Goal: Information Seeking & Learning: Learn about a topic

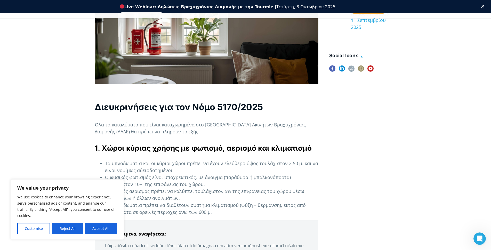
scroll to position [271, 0]
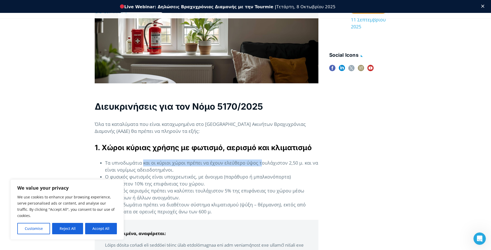
drag, startPoint x: 144, startPoint y: 163, endPoint x: 263, endPoint y: 162, distance: 119.3
click at [263, 162] on li "Τα υπνοδωμάτια και οι κύριοι χώροι πρέπει να έχουν ελεύθερο ύψος τουλάχιστον 2,…" at bounding box center [212, 167] width 214 height 14
click at [257, 163] on li "Τα υπνοδωμάτια και οι κύριοι χώροι πρέπει να έχουν ελεύθερο ύψος τουλάχιστον 2,…" at bounding box center [212, 167] width 214 height 14
click at [217, 164] on li "Τα υπνοδωμάτια και οι κύριοι χώροι πρέπει να έχουν ελεύθερο ύψος τουλάχιστον 2,…" at bounding box center [212, 167] width 214 height 14
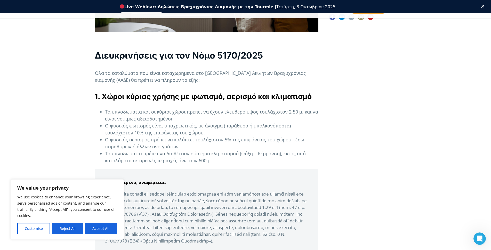
scroll to position [322, 0]
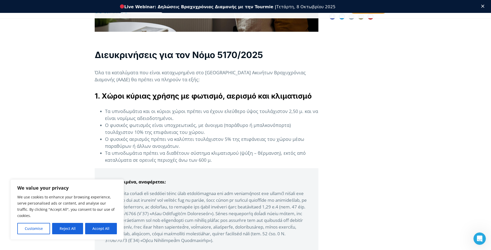
click at [105, 231] on button "Accept All" at bounding box center [101, 228] width 32 height 11
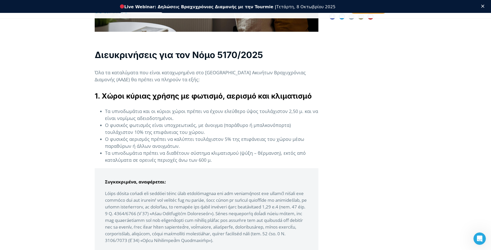
checkbox input "true"
drag, startPoint x: 127, startPoint y: 196, endPoint x: 235, endPoint y: 195, distance: 107.7
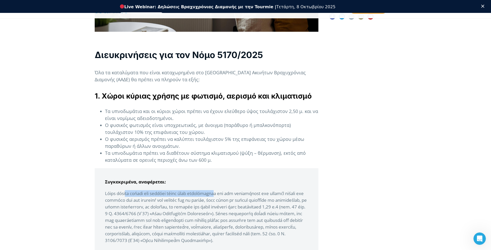
click at [228, 195] on p at bounding box center [206, 217] width 203 height 54
click at [247, 195] on p at bounding box center [206, 217] width 203 height 54
drag, startPoint x: 251, startPoint y: 195, endPoint x: 163, endPoint y: 204, distance: 88.8
click at [269, 193] on p at bounding box center [206, 217] width 203 height 54
click at [164, 206] on p at bounding box center [206, 217] width 203 height 54
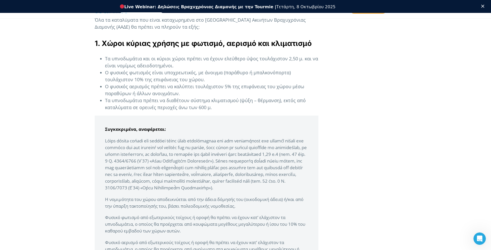
scroll to position [375, 0]
drag, startPoint x: 210, startPoint y: 172, endPoint x: 258, endPoint y: 170, distance: 48.1
click at [258, 170] on p at bounding box center [206, 164] width 203 height 54
click at [238, 169] on p at bounding box center [206, 164] width 203 height 54
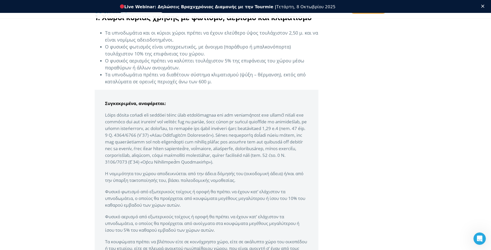
scroll to position [401, 0]
drag, startPoint x: 153, startPoint y: 177, endPoint x: 270, endPoint y: 176, distance: 117.2
click at [270, 176] on p "Η νομιμότητα του χώρου αποδεικνύεται από την άδεια δόμησής του (οικοδομι…" at bounding box center [206, 176] width 203 height 13
click at [256, 176] on p "Η νομιμότητα του χώρου αποδεικνύεται από την άδεια δόμησής του (οικοδομι…" at bounding box center [206, 176] width 203 height 13
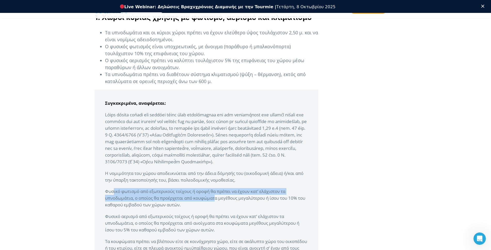
drag, startPoint x: 120, startPoint y: 192, endPoint x: 214, endPoint y: 197, distance: 94.4
click at [214, 197] on p "Φυσικό φωτισμό από εξωτερικούς τοίχους ή οροφή θα πρέπει να έχουν κατ’…" at bounding box center [206, 198] width 203 height 20
click at [199, 198] on p "Φυσικό φωτισμό από εξωτερικούς τοίχους ή οροφή θα πρέπει να έχουν κατ’…" at bounding box center [206, 198] width 203 height 20
click at [172, 196] on p "Φυσικό φωτισμό από εξωτερικούς τοίχους ή οροφή θα πρέπει να έχουν κατ’…" at bounding box center [206, 198] width 203 height 20
click at [132, 196] on p "Φυσικό φωτισμό από εξωτερικούς τοίχους ή οροφή θα πρέπει να έχουν κατ’…" at bounding box center [206, 198] width 203 height 20
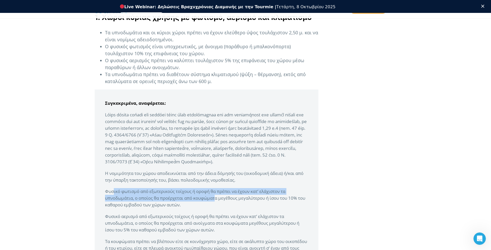
click at [195, 194] on p "Φυσικό φωτισμό από εξωτερικούς τοίχους ή οροφή θα πρέπει να έχουν κατ’…" at bounding box center [206, 198] width 203 height 20
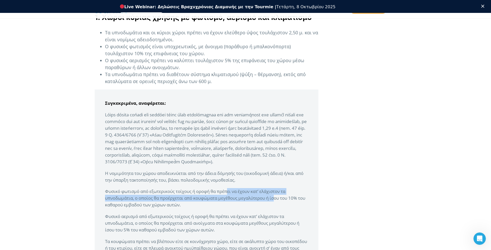
drag, startPoint x: 226, startPoint y: 194, endPoint x: 254, endPoint y: 196, distance: 28.5
click at [273, 196] on p "Φυσικό φωτισμό από εξωτερικούς τοίχους ή οροφή θα πρέπει να έχουν κατ’…" at bounding box center [206, 198] width 203 height 20
click at [254, 196] on p "Φυσικό φωτισμό από εξωτερικούς τοίχους ή οροφή θα πρέπει να έχουν κατ’…" at bounding box center [206, 198] width 203 height 20
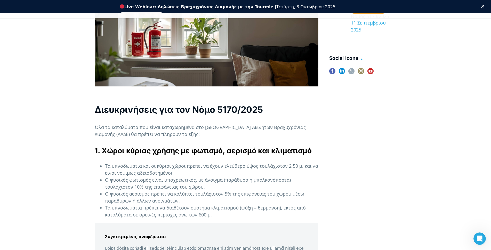
scroll to position [264, 0]
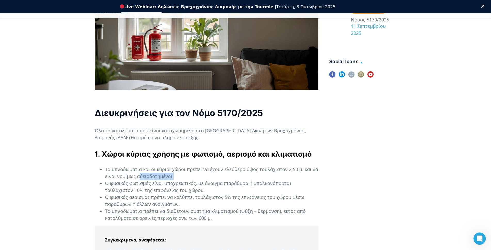
drag, startPoint x: 168, startPoint y: 175, endPoint x: 253, endPoint y: 179, distance: 84.8
click at [258, 178] on li "Τα υπνοδωμάτια και οι κύριοι χώροι πρέπει να έχουν ελεύθερο ύψος τουλάχιστον 2,…" at bounding box center [212, 173] width 214 height 14
click at [157, 190] on li "Ο φυσικός φωτισμός είναι υποχρεωτικός, με άνοιγμα (παράθυρο ή μπαλκονόπορτα) το…" at bounding box center [212, 187] width 214 height 14
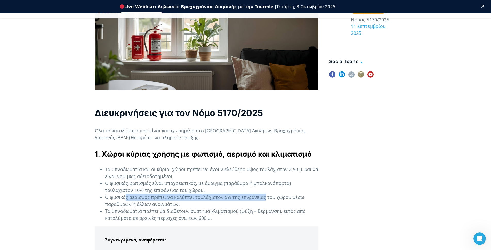
drag, startPoint x: 142, startPoint y: 195, endPoint x: 266, endPoint y: 197, distance: 124.2
click at [266, 197] on li "Ο φυσικός αερισμός πρέπει να καλύπτει τουλάχιστον 5% της επιφάνειας του χώρου μ…" at bounding box center [212, 201] width 214 height 14
drag, startPoint x: 263, startPoint y: 197, endPoint x: 257, endPoint y: 197, distance: 5.7
click at [263, 197] on li "Ο φυσικός αερισμός πρέπει να καλύπτει τουλάχιστον 5% της επιφάνειας του χώρου μ…" at bounding box center [212, 201] width 214 height 14
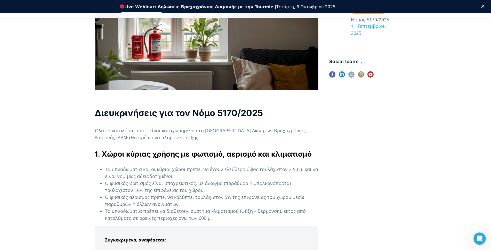
click at [172, 189] on li "Ο φυσικός φωτισμός είναι υποχρεωτικός, με άνοιγμα (παράθυρο ή μπαλκονόπορτα) το…" at bounding box center [212, 187] width 214 height 14
drag, startPoint x: 150, startPoint y: 185, endPoint x: 224, endPoint y: 185, distance: 73.6
click at [224, 185] on li "Ο φυσικός φωτισμός είναι υποχρεωτικός, με άνοιγμα (παράθυρο ή μπαλκονόπορτα) το…" at bounding box center [212, 187] width 214 height 14
click at [220, 185] on li "Ο φυσικός φωτισμός είναι υποχρεωτικός, με άνοιγμα (παράθυρο ή μπαλκονόπορτα) το…" at bounding box center [212, 187] width 214 height 14
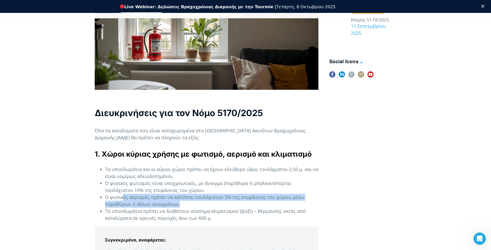
drag, startPoint x: 123, startPoint y: 199, endPoint x: 261, endPoint y: 201, distance: 138.1
click at [261, 201] on li "Ο φυσικός αερισμός πρέπει να καλύπτει τουλάχιστον 5% της επιφάνειας του χώρου μ…" at bounding box center [212, 201] width 214 height 14
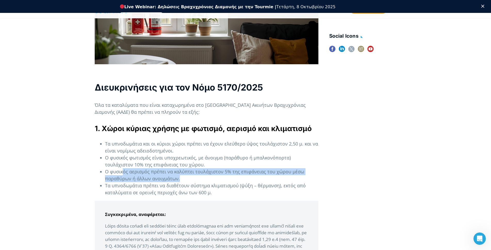
scroll to position [290, 0]
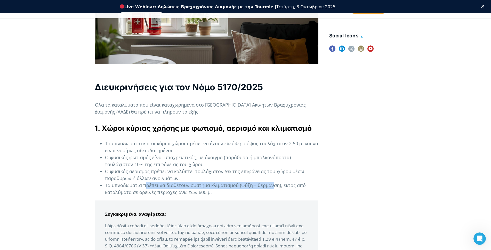
drag, startPoint x: 145, startPoint y: 188, endPoint x: 275, endPoint y: 187, distance: 130.1
click at [275, 187] on li "Τα υπνοδωμάτια πρέπει να διαθέτουν σύστημα κλιματισμού (ψύξη – θέρμανση), εκτός…" at bounding box center [212, 189] width 214 height 14
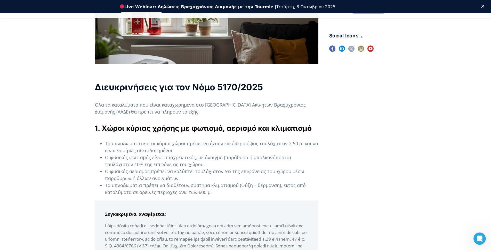
click at [276, 187] on li "Τα υπνοδωμάτια πρέπει να διαθέτουν σύστημα κλιματισμού (ψύξη – θέρμανση), εκτός…" at bounding box center [212, 189] width 214 height 14
click at [144, 182] on li "Τα υπνοδωμάτια πρέπει να διαθέτουν σύστημα κλιματισμού (ψύξη – θέρμανση), εκτός…" at bounding box center [212, 189] width 214 height 14
click at [148, 182] on li "Ο φυσικός αερισμός πρέπει να καλύπτει τουλάχιστον 5% της επιφάνειας του χώρου μ…" at bounding box center [212, 175] width 214 height 14
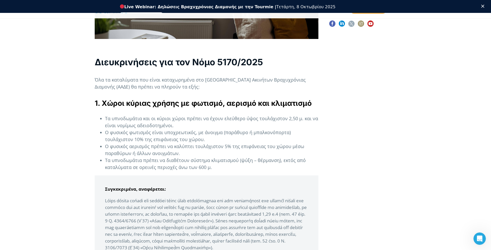
scroll to position [316, 0]
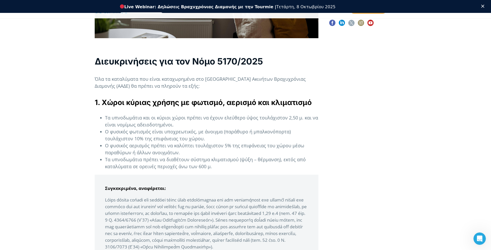
click at [124, 186] on strong "Συγκεκριμένα, αναφέρεται:" at bounding box center [135, 188] width 61 height 6
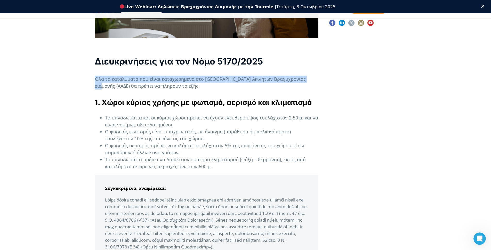
drag, startPoint x: 93, startPoint y: 75, endPoint x: 313, endPoint y: 77, distance: 219.5
click at [257, 79] on p "Όλα τα καταλύματα που είναι καταχωρημένα στο [GEOGRAPHIC_DATA] Ακινήτων Βραχυχρ…" at bounding box center [207, 83] width 224 height 14
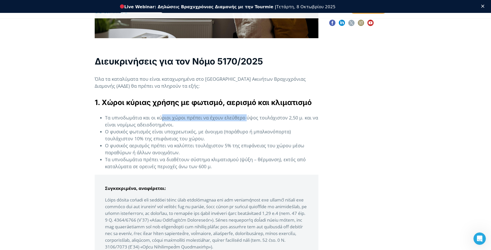
drag, startPoint x: 161, startPoint y: 119, endPoint x: 248, endPoint y: 119, distance: 87.0
click at [248, 119] on li "Τα υπνοδωμάτια και οι κύριοι χώροι πρέπει να έχουν ελεύθερο ύψος τουλάχιστον 2,…" at bounding box center [212, 121] width 214 height 14
click at [257, 119] on li "Τα υπνοδωμάτια και οι κύριοι χώροι πρέπει να έχουν ελεύθερο ύψος τουλάχιστον 2,…" at bounding box center [212, 121] width 214 height 14
click at [247, 118] on li "Τα υπνοδωμάτια και οι κύριοι χώροι πρέπει να έχουν ελεύθερο ύψος τουλάχιστον 2,…" at bounding box center [212, 121] width 214 height 14
drag, startPoint x: 133, startPoint y: 122, endPoint x: 146, endPoint y: 123, distance: 13.4
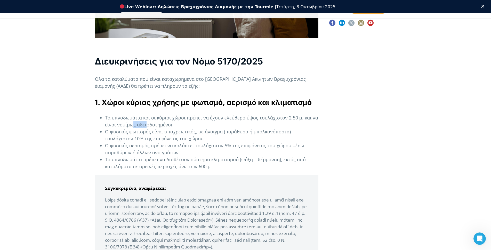
click at [146, 123] on li "Τα υπνοδωμάτια και οι κύριοι χώροι πρέπει να έχουν ελεύθερο ύψος τουλάχιστον 2,…" at bounding box center [212, 121] width 214 height 14
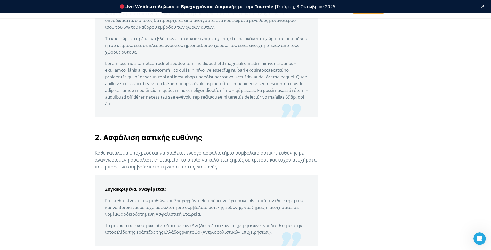
scroll to position [605, 0]
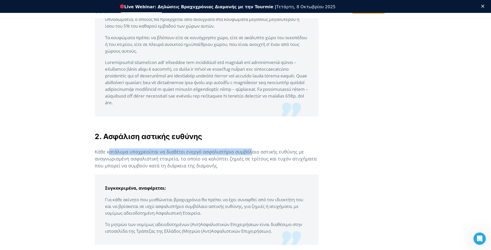
drag, startPoint x: 110, startPoint y: 149, endPoint x: 252, endPoint y: 151, distance: 142.3
click at [252, 151] on p "Κάθε κατάλυμα υποχρεούται να διαθέτει ενεργό ασφαλιστήριο συμβόλαιο αστικής ευθ…" at bounding box center [207, 158] width 224 height 21
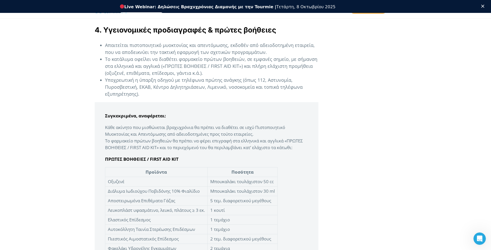
scroll to position [1065, 0]
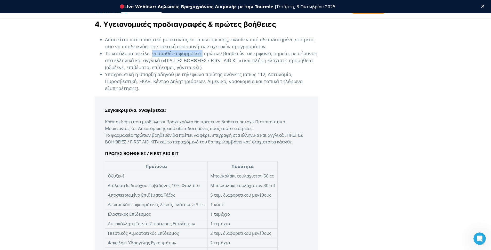
drag, startPoint x: 153, startPoint y: 53, endPoint x: 203, endPoint y: 52, distance: 50.1
click at [203, 52] on li "Το κατάλυμα οφείλει να διαθέτει φαρμακείο πρώτων βοηθειών, σε εμφανές σημείο, μ…" at bounding box center [212, 60] width 214 height 21
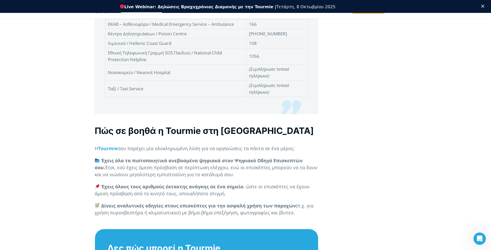
scroll to position [1407, 0]
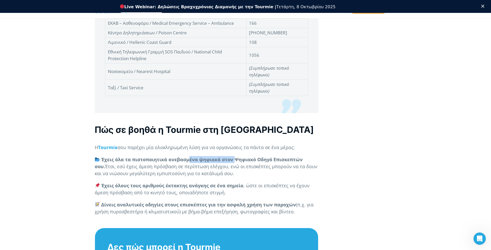
drag, startPoint x: 202, startPoint y: 163, endPoint x: 236, endPoint y: 161, distance: 33.6
click at [236, 161] on strong "Έχεις όλα τα πιστοποιητικά ανεβασμένα ψηφιακά στον Ψηφιακό Οδηγό Επισκεπτών σου." at bounding box center [199, 162] width 208 height 13
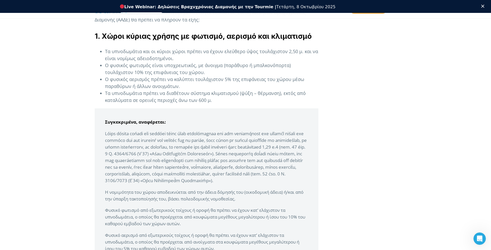
scroll to position [378, 0]
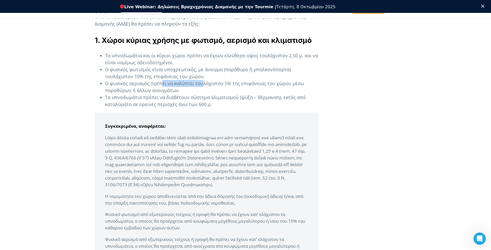
drag, startPoint x: 163, startPoint y: 82, endPoint x: 165, endPoint y: 88, distance: 7.1
click at [203, 82] on li "Ο φυσικός αερισμός πρέπει να καλύπτει τουλάχιστον 5% της επιφάνειας του χώρου μ…" at bounding box center [212, 87] width 214 height 14
click at [165, 88] on li "Ο φυσικός αερισμός πρέπει να καλύπτει τουλάχιστον 5% της επιφάνειας του χώρου μ…" at bounding box center [212, 87] width 214 height 14
click at [148, 92] on li "Ο φυσικός αερισμός πρέπει να καλύπτει τουλάχιστον 5% της επιφάνειας του χώρου μ…" at bounding box center [212, 87] width 214 height 14
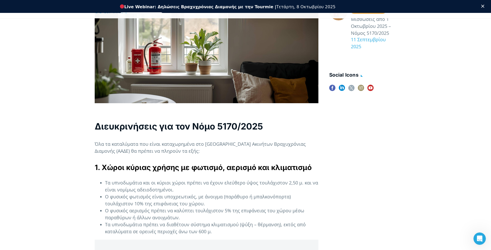
scroll to position [248, 0]
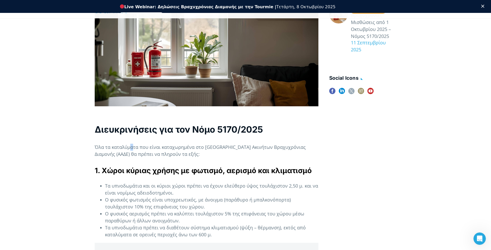
drag, startPoint x: 133, startPoint y: 147, endPoint x: 142, endPoint y: 147, distance: 9.0
click at [133, 147] on p "Όλα τα καταλύματα που είναι καταχωρημένα στο [GEOGRAPHIC_DATA] Ακινήτων Βραχυχρ…" at bounding box center [207, 151] width 224 height 14
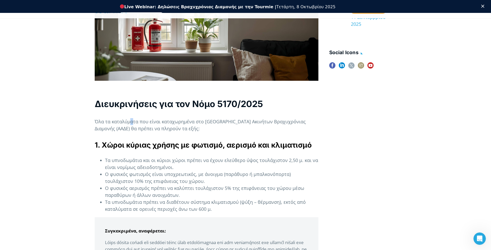
scroll to position [274, 0]
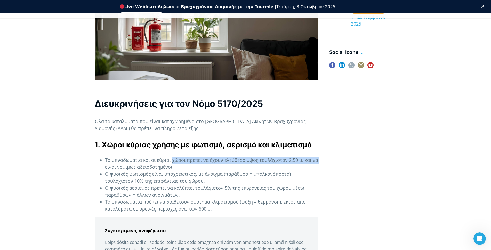
drag, startPoint x: 98, startPoint y: 167, endPoint x: 219, endPoint y: 162, distance: 121.4
click at [179, 164] on ul "Τα υπνοδωμάτια και οι κύριοι χώροι πρέπει να έχουν ελεύθερο ύψος τουλάχιστον 2,…" at bounding box center [207, 185] width 224 height 56
click at [225, 161] on li "Τα υπνοδωμάτια και οι κύριοι χώροι πρέπει να έχουν ελεύθερο ύψος τουλάχιστον 2,…" at bounding box center [212, 164] width 214 height 14
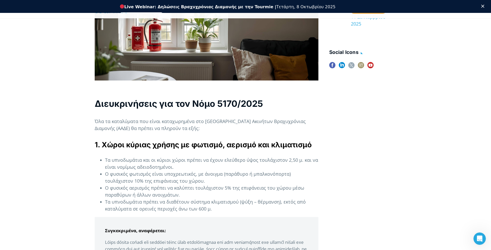
click at [271, 161] on li "Τα υπνοδωμάτια και οι κύριοι χώροι πρέπει να έχουν ελεύθερο ύψος τουλάχιστον 2,…" at bounding box center [212, 164] width 214 height 14
drag, startPoint x: 227, startPoint y: 159, endPoint x: 211, endPoint y: 163, distance: 16.3
click at [299, 162] on li "Τα υπνοδωμάτια και οι κύριοι χώροι πρέπει να έχουν ελεύθερο ύψος τουλάχιστον 2,…" at bounding box center [212, 164] width 214 height 14
drag, startPoint x: 173, startPoint y: 164, endPoint x: 123, endPoint y: 162, distance: 49.9
click at [171, 165] on li "Τα υπνοδωμάτια και οι κύριοι χώροι πρέπει να έχουν ελεύθερο ύψος τουλάχιστον 2,…" at bounding box center [212, 164] width 214 height 14
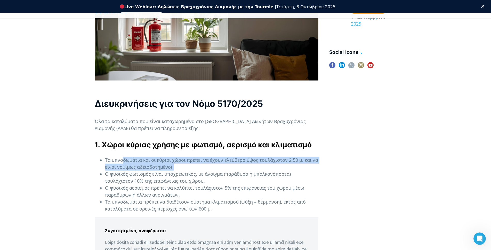
drag, startPoint x: 124, startPoint y: 162, endPoint x: 155, endPoint y: 172, distance: 33.3
click at [173, 168] on li "Τα υπνοδωμάτια και οι κύριοι χώροι πρέπει να έχουν ελεύθερο ύψος τουλάχιστον 2,…" at bounding box center [212, 164] width 214 height 14
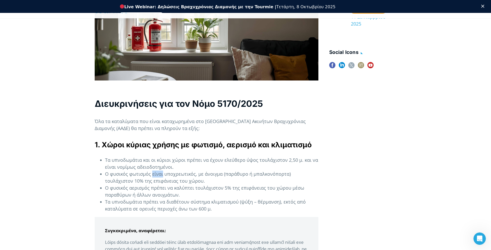
drag, startPoint x: 153, startPoint y: 172, endPoint x: 163, endPoint y: 173, distance: 9.8
click at [163, 173] on li "Ο φυσικός φωτισμός είναι υποχρεωτικός, με άνοιγμα (παράθυρο ή μπαλκονόπορτα) το…" at bounding box center [212, 178] width 214 height 14
drag, startPoint x: 219, startPoint y: 177, endPoint x: 212, endPoint y: 177, distance: 7.0
click at [217, 177] on li "Ο φυσικός φωτισμός είναι υποχρεωτικός, με άνοιγμα (παράθυρο ή μπαλκονόπορτα) το…" at bounding box center [212, 178] width 214 height 14
click at [154, 181] on li "Ο φυσικός φωτισμός είναι υποχρεωτικός, με άνοιγμα (παράθυρο ή μπαλκονόπορτα) το…" at bounding box center [212, 178] width 214 height 14
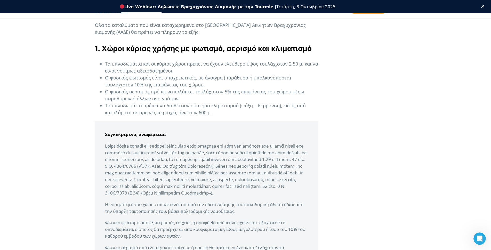
scroll to position [370, 0]
click at [141, 75] on li "Ο φυσικός φωτισμός είναι υποχρεωτικός, με άνοιγμα (παράθυρο ή μπαλκονόπορτα) το…" at bounding box center [212, 81] width 214 height 14
click at [207, 65] on li "Τα υπνοδωμάτια και οι κύριοι χώροι πρέπει να έχουν ελεύθερο ύψος τουλάχιστον 2,…" at bounding box center [212, 67] width 214 height 14
drag, startPoint x: 202, startPoint y: 63, endPoint x: 207, endPoint y: 62, distance: 4.5
click at [207, 62] on li "Τα υπνοδωμάτια και οι κύριοι χώροι πρέπει να έχουν ελεύθερο ύψος τουλάχιστον 2,…" at bounding box center [212, 67] width 214 height 14
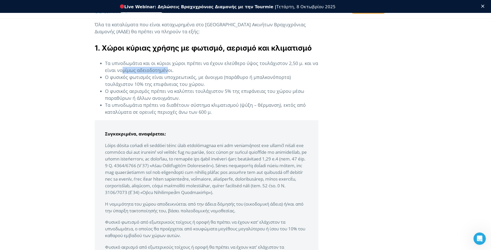
drag, startPoint x: 122, startPoint y: 68, endPoint x: 151, endPoint y: 75, distance: 29.1
click at [166, 71] on li "Τα υπνοδωμάτια και οι κύριοι χώροι πρέπει να έχουν ελεύθερο ύψος τουλάχιστον 2,…" at bounding box center [212, 67] width 214 height 14
click at [139, 79] on li "Ο φυσικός φωτισμός είναι υποχρεωτικός, με άνοιγμα (παράθυρο ή μπαλκονόπορτα) το…" at bounding box center [212, 81] width 214 height 14
drag, startPoint x: 121, startPoint y: 75, endPoint x: 255, endPoint y: 75, distance: 134.5
click at [255, 75] on li "Ο φυσικός φωτισμός είναι υποχρεωτικός, με άνοιγμα (παράθυρο ή μπαλκονόπορτα) το…" at bounding box center [212, 81] width 214 height 14
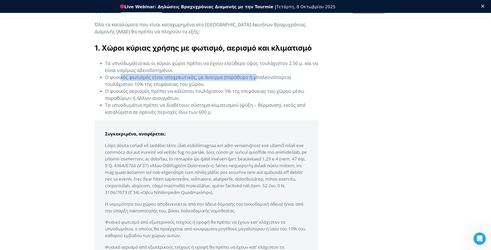
click at [219, 78] on li "Ο φυσικός φωτισμός είναι υποχρεωτικός, με άνοιγμα (παράθυρο ή μπαλκονόπορτα) το…" at bounding box center [212, 81] width 214 height 14
drag, startPoint x: 128, startPoint y: 78, endPoint x: 243, endPoint y: 76, distance: 114.6
click at [243, 76] on li "Ο φυσικός φωτισμός είναι υποχρεωτικός, με άνοιγμα (παράθυρο ή μπαλκονόπορτα) το…" at bounding box center [212, 81] width 214 height 14
click at [235, 75] on li "Ο φυσικός φωτισμός είναι υποχρεωτικός, με άνοιγμα (παράθυρο ή μπαλκονόπορτα) το…" at bounding box center [212, 81] width 214 height 14
click at [120, 77] on li "Ο φυσικός φωτισμός είναι υποχρεωτικός, με άνοιγμα (παράθυρο ή μπαλκονόπορτα) το…" at bounding box center [212, 81] width 214 height 14
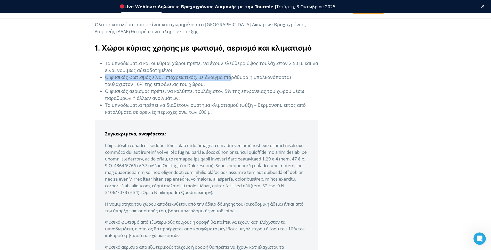
drag, startPoint x: 101, startPoint y: 78, endPoint x: 232, endPoint y: 78, distance: 130.4
click at [232, 78] on li "Ο φυσικός φωτισμός είναι υποχρεωτικός, με άνοιγμα (παράθυρο ή μπαλκονόπορτα) το…" at bounding box center [212, 81] width 214 height 14
click at [215, 78] on li "Ο φυσικός φωτισμός είναι υποχρεωτικός, με άνοιγμα (παράθυρο ή μπαλκονόπορτα) το…" at bounding box center [212, 81] width 214 height 14
drag, startPoint x: 156, startPoint y: 79, endPoint x: 115, endPoint y: 87, distance: 42.1
click at [156, 80] on li "Ο φυσικός φωτισμός είναι υποχρεωτικός, με άνοιγμα (παράθυρο ή μπαλκονόπορτα) το…" at bounding box center [212, 81] width 214 height 14
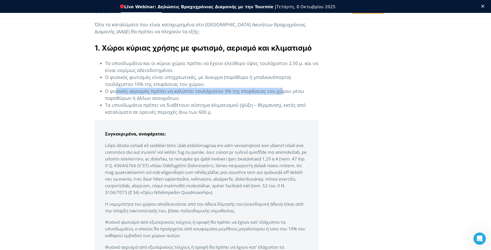
drag, startPoint x: 119, startPoint y: 89, endPoint x: 244, endPoint y: 91, distance: 125.5
click at [282, 93] on li "Ο φυσικός αερισμός πρέπει να καλύπτει τουλάχιστον 5% της επιφάνειας του χώρου μ…" at bounding box center [212, 95] width 214 height 14
click at [232, 89] on li "Ο φυσικός αερισμός πρέπει να καλύπτει τουλάχιστον 5% της επιφάνειας του χώρου μ…" at bounding box center [212, 95] width 214 height 14
drag, startPoint x: 152, startPoint y: 90, endPoint x: 137, endPoint y: 103, distance: 19.8
click at [153, 90] on li "Ο φυσικός αερισμός πρέπει να καλύπτει τουλάχιστον 5% της επιφάνειας του χώρου μ…" at bounding box center [212, 95] width 214 height 14
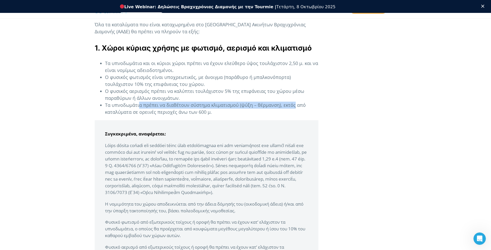
drag, startPoint x: 152, startPoint y: 105, endPoint x: 296, endPoint y: 104, distance: 143.8
click at [296, 104] on li "Τα υπνοδωμάτια πρέπει να διαθέτουν σύστημα κλιματισμού (ψύξη – θέρμανση), εκτός…" at bounding box center [212, 109] width 214 height 14
click at [219, 103] on li "Τα υπνοδωμάτια πρέπει να διαθέτουν σύστημα κλιματισμού (ψύξη – θέρμανση), εκτός…" at bounding box center [212, 109] width 214 height 14
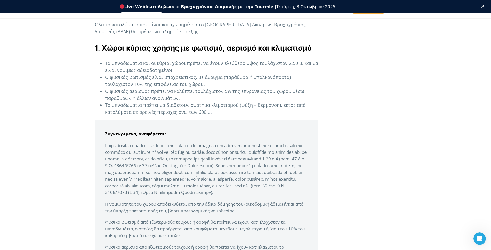
click at [152, 145] on p at bounding box center [206, 169] width 203 height 54
click at [224, 150] on p at bounding box center [206, 169] width 203 height 54
click at [226, 149] on p at bounding box center [206, 169] width 203 height 54
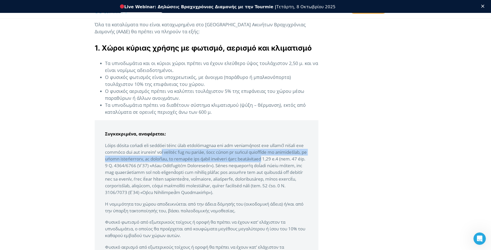
drag, startPoint x: 172, startPoint y: 155, endPoint x: 280, endPoint y: 161, distance: 107.5
click at [307, 161] on p at bounding box center [206, 169] width 203 height 54
click at [280, 162] on p at bounding box center [206, 169] width 203 height 54
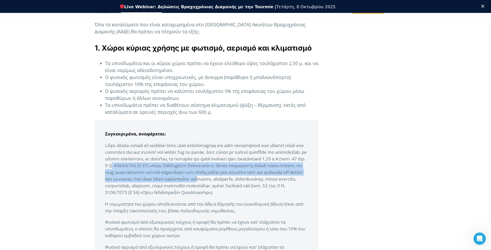
drag, startPoint x: 156, startPoint y: 166, endPoint x: 266, endPoint y: 176, distance: 110.4
click at [266, 176] on p at bounding box center [206, 169] width 203 height 54
click at [273, 162] on p at bounding box center [206, 169] width 203 height 54
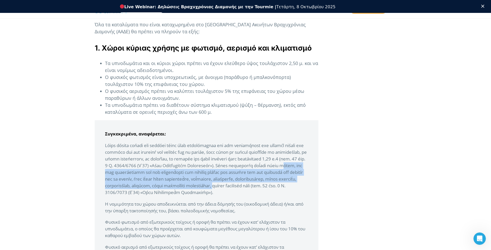
drag, startPoint x: 138, startPoint y: 173, endPoint x: 290, endPoint y: 188, distance: 153.3
click at [290, 188] on p at bounding box center [206, 169] width 203 height 54
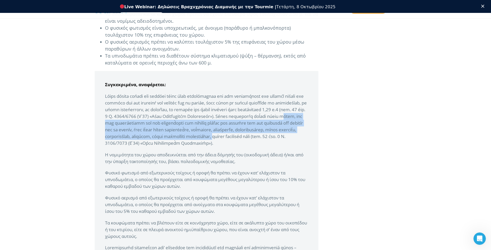
scroll to position [423, 0]
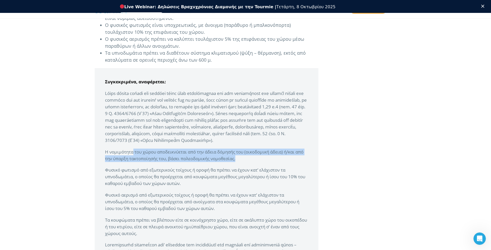
drag, startPoint x: 134, startPoint y: 154, endPoint x: 265, endPoint y: 158, distance: 131.2
click at [273, 158] on p "Η νομιμότητα του χώρου αποδεικνύεται από την άδεια δόμησής του (οικοδομι…" at bounding box center [206, 155] width 203 height 13
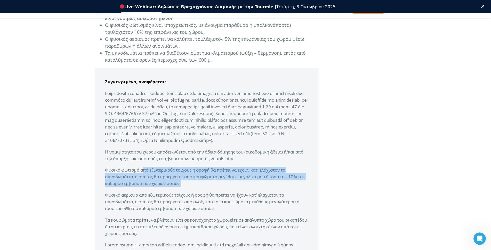
drag, startPoint x: 143, startPoint y: 169, endPoint x: 235, endPoint y: 182, distance: 93.3
click at [263, 184] on p "Φυσικό φωτισμό από εξωτερικούς τοίχους ή οροφή θα πρέπει να έχουν κατ’…" at bounding box center [206, 177] width 203 height 20
click at [235, 182] on p "Φυσικό φωτισμό από εξωτερικούς τοίχους ή οροφή θα πρέπει να έχουν κατ’…" at bounding box center [206, 177] width 203 height 20
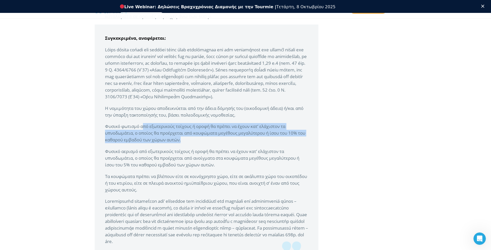
scroll to position [474, 0]
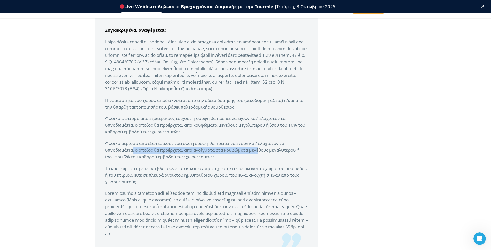
drag, startPoint x: 133, startPoint y: 152, endPoint x: 228, endPoint y: 157, distance: 94.9
click at [255, 151] on p "Φυσικό αερισμό από εξωτερικούς τοίχους ή οροφή θα πρέπει να έχουν κατ’…" at bounding box center [206, 150] width 203 height 20
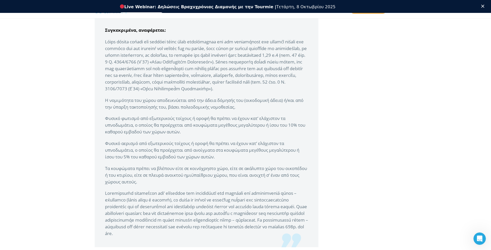
drag, startPoint x: 228, startPoint y: 159, endPoint x: 202, endPoint y: 169, distance: 27.8
click at [227, 160] on p "Φυσικό αερισμό από εξωτερικούς τοίχους ή οροφή θα πρέπει να έχουν κατ’…" at bounding box center [206, 150] width 203 height 20
drag, startPoint x: 158, startPoint y: 175, endPoint x: 230, endPoint y: 188, distance: 72.6
click at [267, 185] on p "Τα κουφώματα πρέπει να βλέπουν είτε σε κοινόχρηστο χώρο, είτε σε ακάλυπ…" at bounding box center [206, 175] width 203 height 20
click at [229, 191] on p at bounding box center [206, 213] width 203 height 47
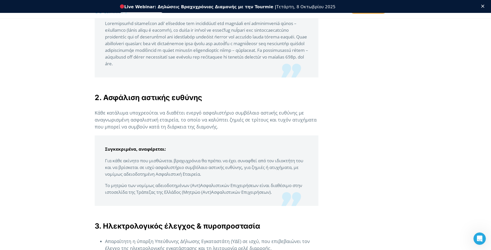
scroll to position [653, 0]
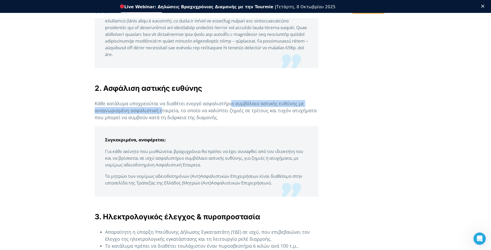
drag, startPoint x: 161, startPoint y: 108, endPoint x: 233, endPoint y: 97, distance: 72.2
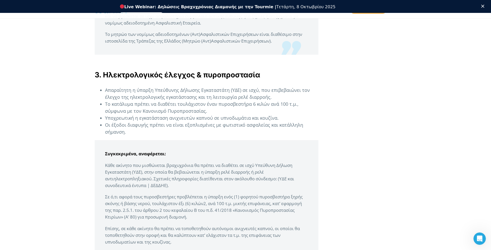
scroll to position [794, 0]
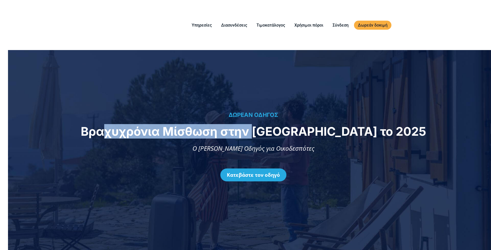
drag, startPoint x: 142, startPoint y: 133, endPoint x: 290, endPoint y: 130, distance: 148.2
click at [290, 130] on span "Βραχυχρόνια Μίσθωση στην [GEOGRAPHIC_DATA] το 2025" at bounding box center [254, 131] width 346 height 14
click at [275, 136] on span "Βραχυχρόνια Μίσθωση στην [GEOGRAPHIC_DATA] το 2025" at bounding box center [254, 131] width 346 height 14
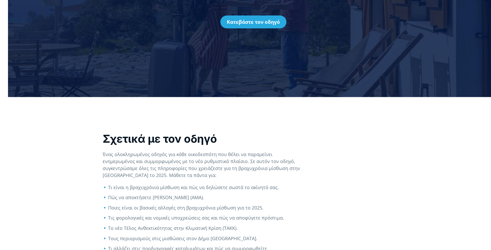
scroll to position [155, 0]
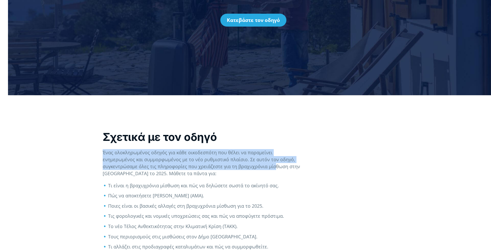
drag, startPoint x: 105, startPoint y: 156, endPoint x: 199, endPoint y: 173, distance: 96.3
click at [262, 172] on p "Ένας ολοκληρωμένος οδηγός για κάθε οικοδεσπότη που θέλει να παραμείνει ενημερωμ…" at bounding box center [202, 163] width 198 height 28
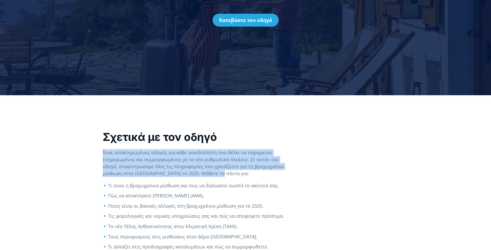
drag, startPoint x: 199, startPoint y: 173, endPoint x: 182, endPoint y: 158, distance: 22.7
click at [199, 173] on p "Ένας ολοκληρωμένος οδηγός για κάθε οικοδεσπότη που θέλει να παραμείνει ενημερωμ…" at bounding box center [196, 163] width 187 height 28
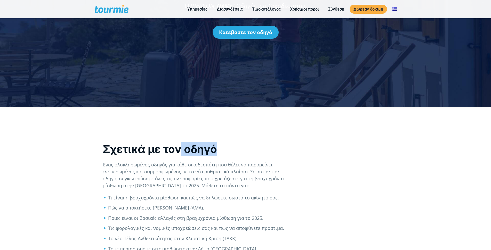
scroll to position [0, 0]
drag, startPoint x: 181, startPoint y: 154, endPoint x: 224, endPoint y: 166, distance: 44.8
click at [259, 157] on div "Σχετικά με τον οδηγό Ένας ολοκληρωμένος οδηγός για κάθε οικοδεσπότη που θέλει ν…" at bounding box center [196, 215] width 187 height 146
click at [212, 176] on p "Ένας ολοκληρωμένος οδηγός για κάθε οικοδεσπότη που θέλει να παραμείνει ενημερωμ…" at bounding box center [196, 175] width 187 height 28
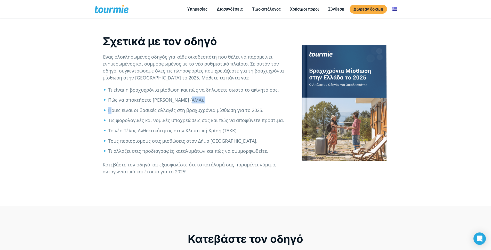
drag, startPoint x: 112, startPoint y: 111, endPoint x: 192, endPoint y: 100, distance: 80.6
click at [192, 100] on ul "Τι είναι η βραχυχρόνια μίσθωση και πώς να δηλώσετε σωστά το ακίνητό σας. Πώς να…" at bounding box center [196, 120] width 187 height 68
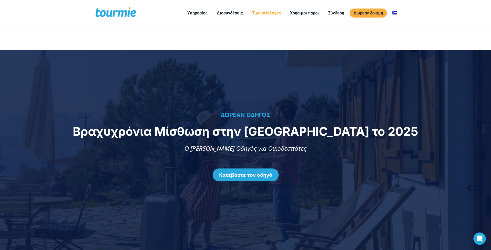
click at [255, 12] on link "Τιμοκατάλογος" at bounding box center [266, 13] width 36 height 6
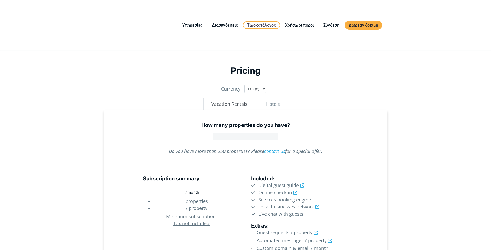
type input "1"
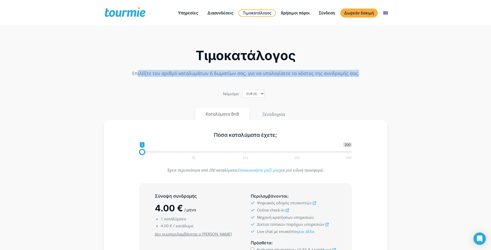
drag, startPoint x: 137, startPoint y: 73, endPoint x: 360, endPoint y: 75, distance: 223.6
click at [360, 75] on p "Επιλέξτε τον αριθμό καταλυμάτων ή δωματίων σας, για να υπολογίσετε το κόστος τη…" at bounding box center [245, 73] width 283 height 7
click at [358, 74] on p "Επιλέξτε τον αριθμό καταλυμάτων ή δωματίων σας, για να υπολογίσετε το κόστος τη…" at bounding box center [245, 73] width 283 height 7
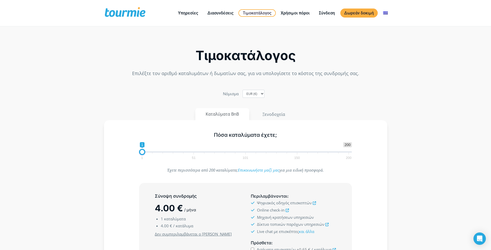
click at [259, 67] on div "Τιμοκατάλογος Επιλέξτε τον αριθμό καταλυμάτων ή δωματίων σας, για να υπολογίσετ…" at bounding box center [246, 55] width 294 height 50
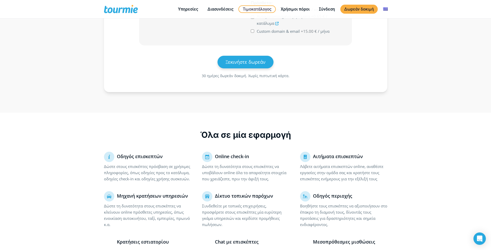
scroll to position [228, 0]
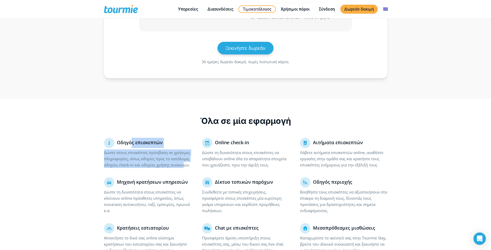
drag, startPoint x: 132, startPoint y: 148, endPoint x: 169, endPoint y: 164, distance: 41.1
click at [182, 164] on div "Οδηγός επισκεπτών Δώστε στους επισκέπτες πρόσβαση σε χρήσιμες πληροφορίες, όπως…" at bounding box center [148, 155] width 98 height 35
click at [169, 164] on p "Δώστε στους επισκέπτες πρόσβαση σε χρήσιμες πληροφορίες, όπως οδηγίες προς το κ…" at bounding box center [147, 158] width 87 height 19
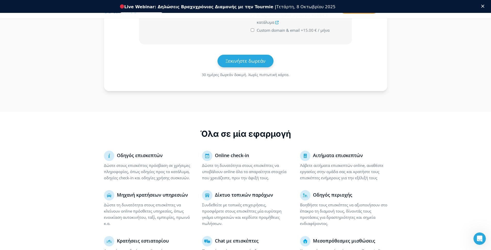
scroll to position [0, 0]
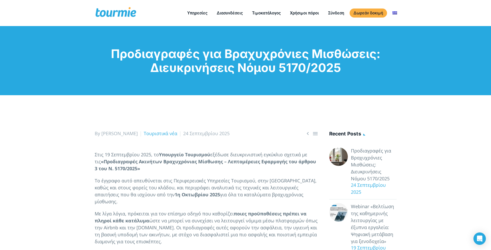
click at [248, 162] on strong "«Προδιαγραφές Ακινήτων Βραχυχρόνιας Μίσθωσης – Λεπτομέρειες Εφαρμογής του άρθρο…" at bounding box center [206, 165] width 222 height 13
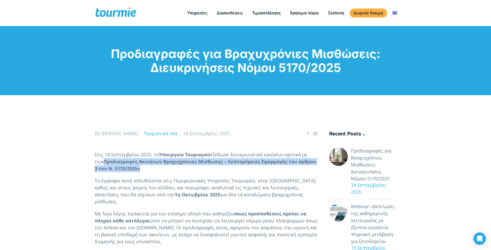
drag, startPoint x: 96, startPoint y: 161, endPoint x: 145, endPoint y: 169, distance: 48.9
click at [145, 169] on p "Στις 19 Σεπτεμβρίου 2025, το Υπουργείο Τουρισμού εξέδωσε διευκρινιστική εγκύκλι…" at bounding box center [207, 161] width 224 height 21
drag, startPoint x: 146, startPoint y: 164, endPoint x: 102, endPoint y: 167, distance: 43.5
click at [103, 167] on strong "«Προδιαγραφές Ακινήτων Βραχυχρόνιας Μίσθωσης – Λεπτομέρειες Εφαρμογής του άρθρο…" at bounding box center [206, 165] width 222 height 13
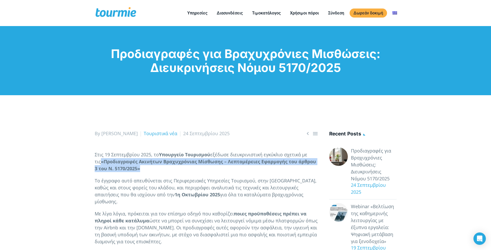
drag, startPoint x: 94, startPoint y: 162, endPoint x: 139, endPoint y: 168, distance: 45.7
drag, startPoint x: 132, startPoint y: 159, endPoint x: 136, endPoint y: 159, distance: 4.1
copy strong "«Προδιαγραφές Ακινήτων Βραχυχρόνιας Μίσθωσης – Λεπτομέρειες Εφαρμογής του άρθρο…"
